Goal: Find specific page/section: Find specific page/section

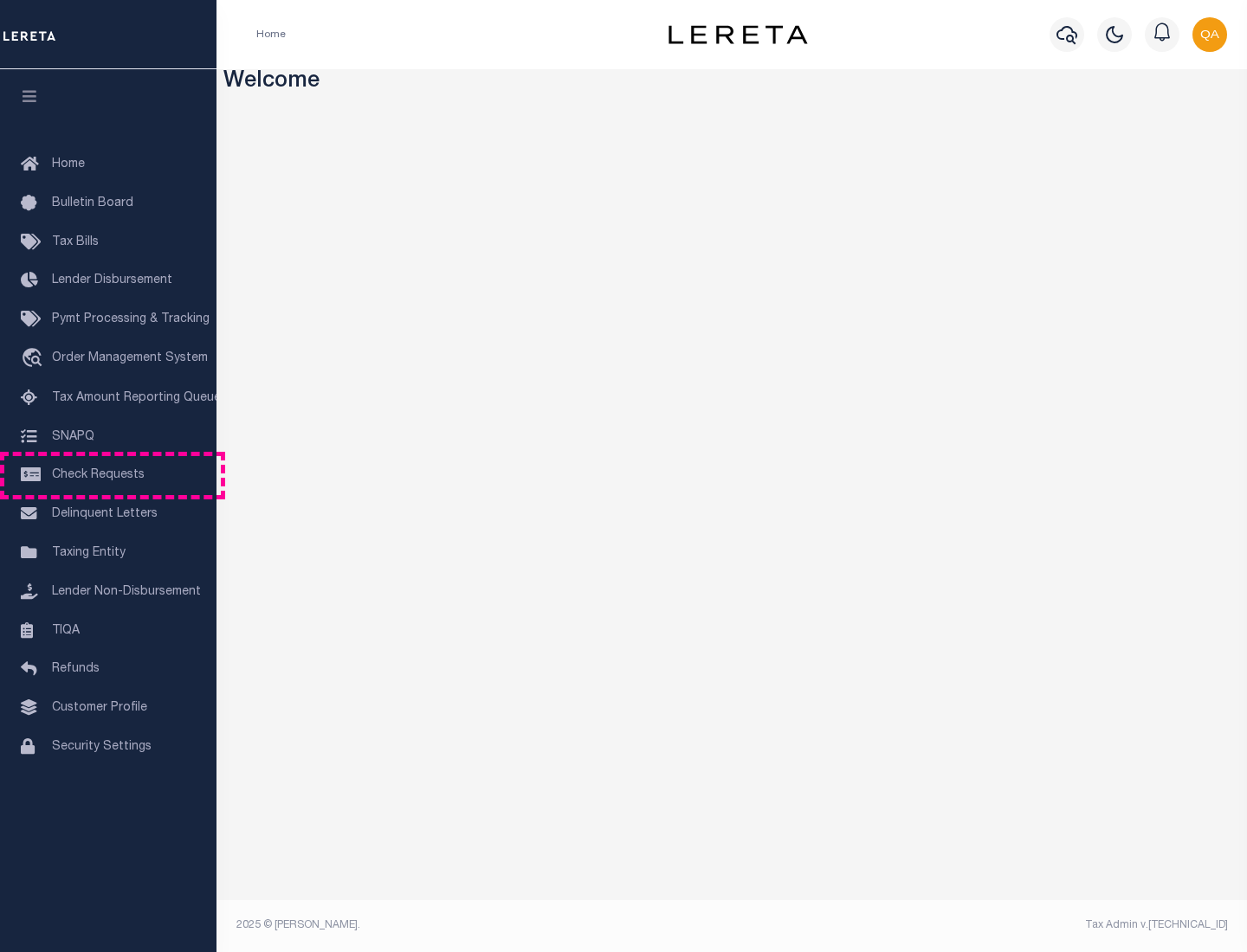
click at [108, 476] on span "Check Requests" at bounding box center [98, 475] width 92 height 12
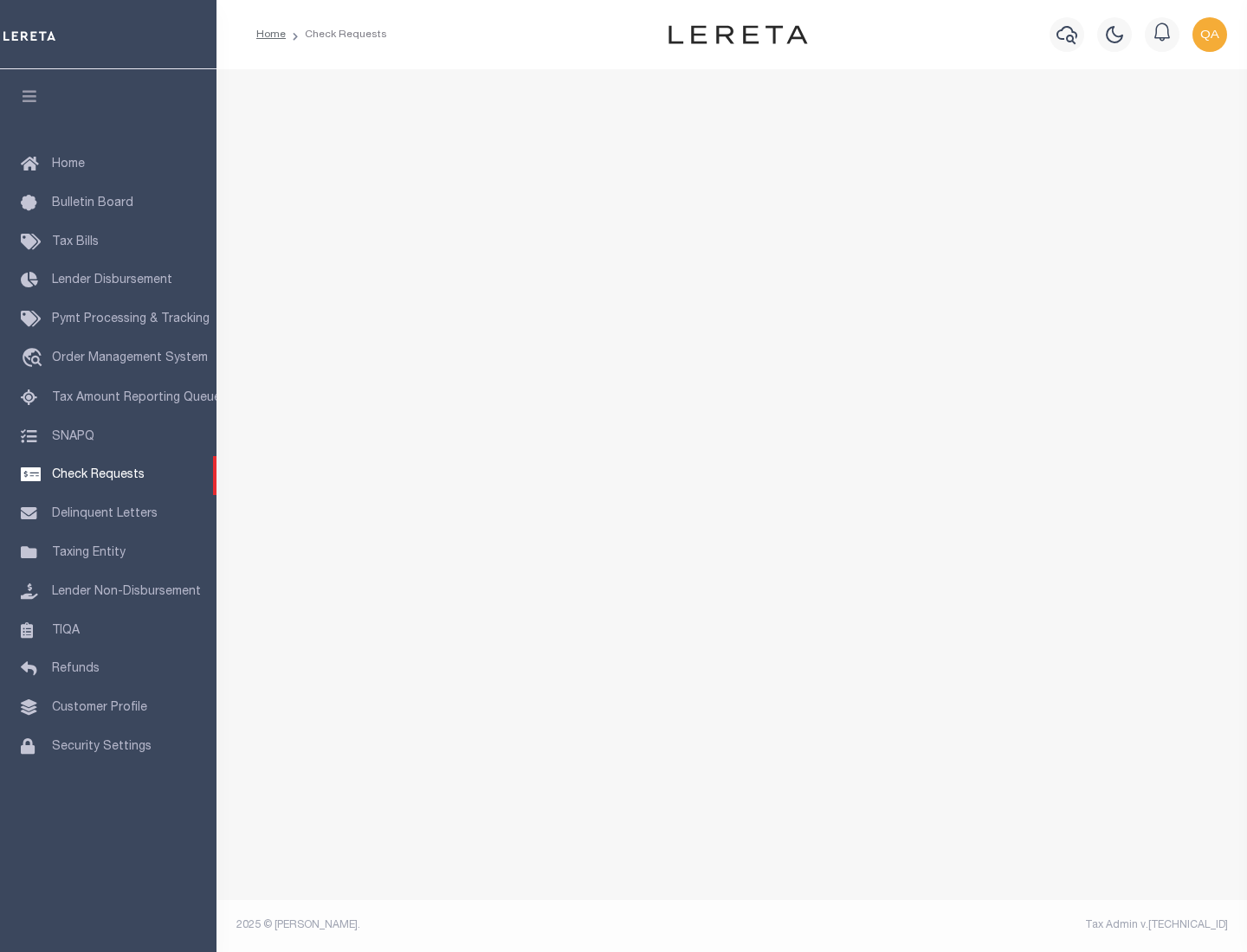
select select "50"
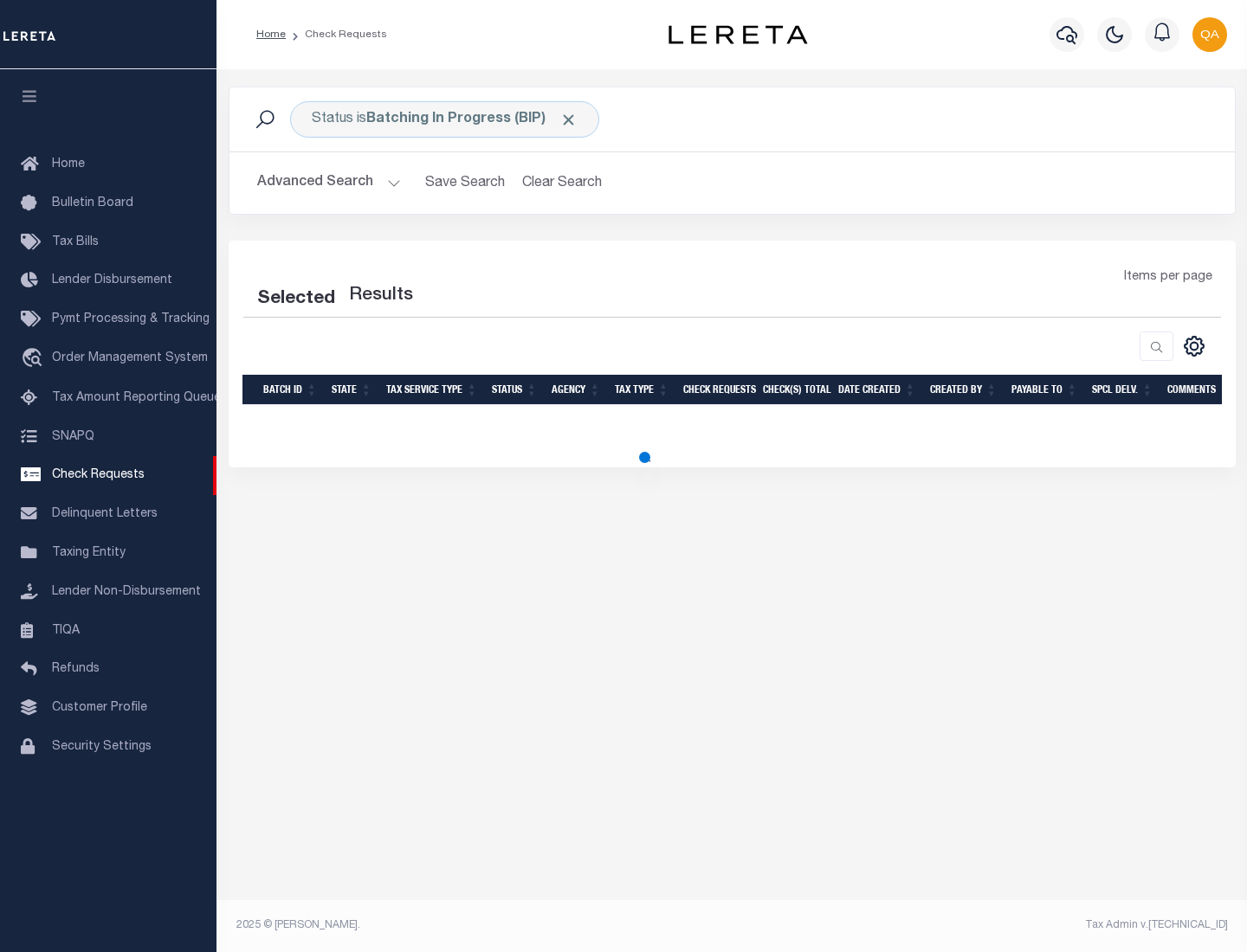
select select "50"
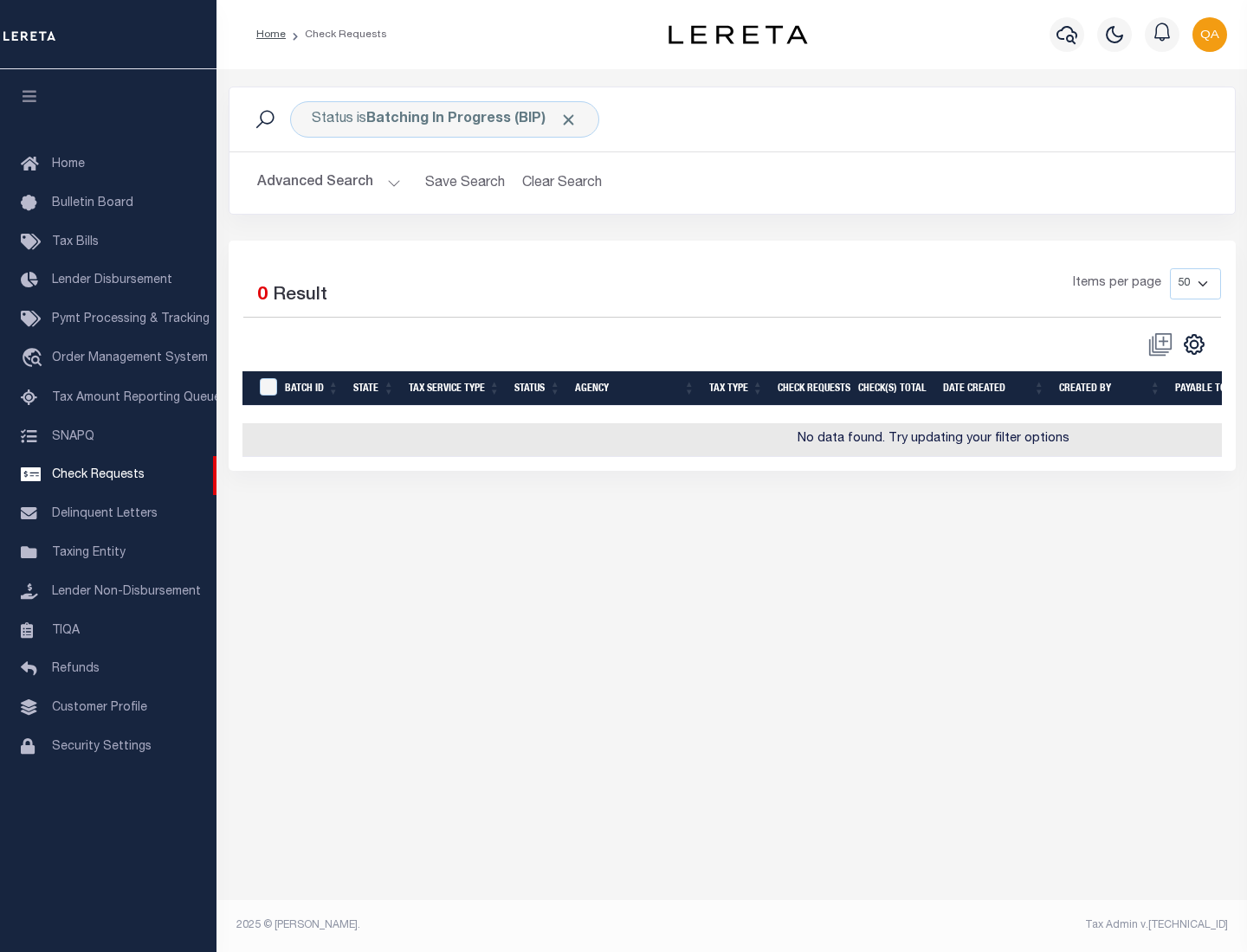
click at [569, 119] on span "Click to Remove" at bounding box center [569, 120] width 18 height 18
